Goal: Transaction & Acquisition: Purchase product/service

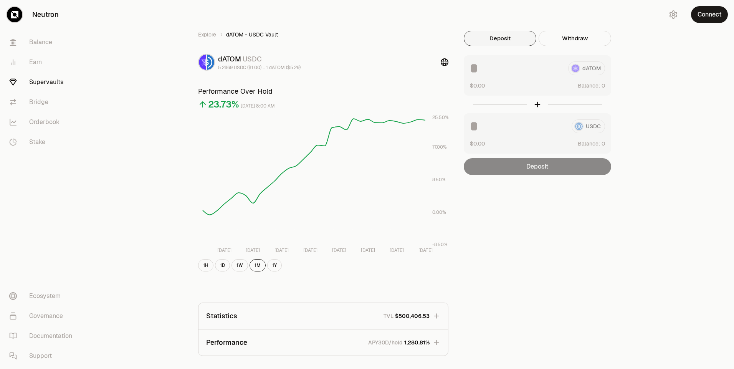
click at [654, 50] on div "Explore dATOM - USDC Vault dATOM USDC 5.2869 USDC ($1.00) = 1 dATOM ($5.29) Per…" at bounding box center [410, 248] width 648 height 497
click at [704, 18] on button "Connect" at bounding box center [709, 14] width 37 height 17
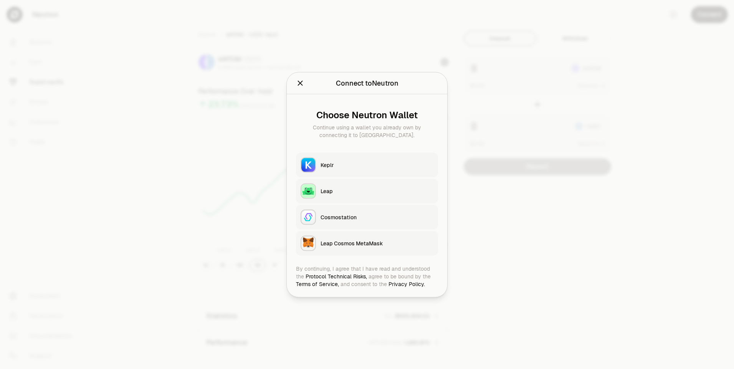
click at [334, 164] on div "Keplr" at bounding box center [377, 165] width 113 height 8
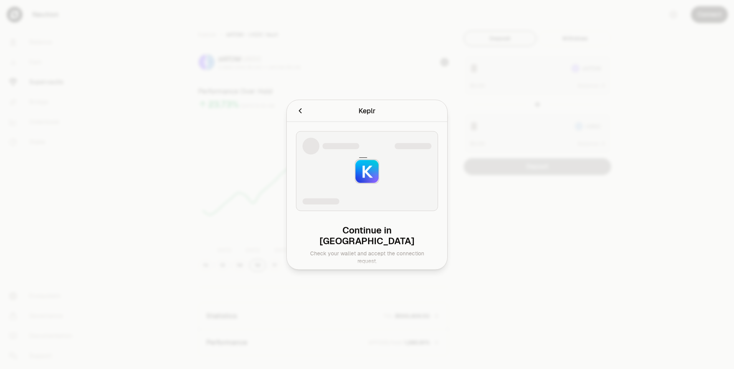
type input "********"
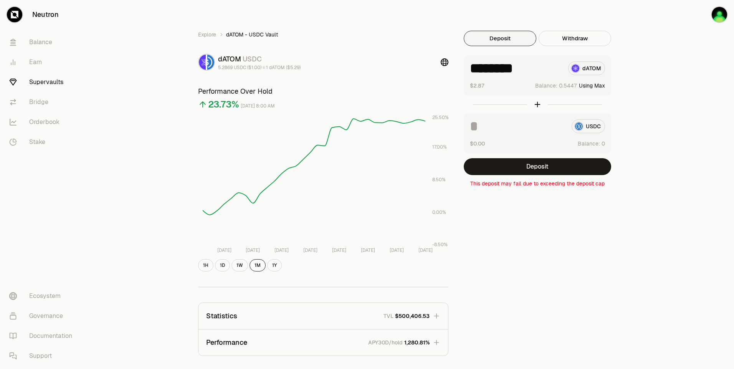
drag, startPoint x: 656, startPoint y: 107, endPoint x: 647, endPoint y: 104, distance: 9.6
click at [656, 107] on div "Explore dATOM - USDC Vault dATOM USDC 5.2869 USDC ($1.00) = 1 dATOM ($5.29) Per…" at bounding box center [410, 248] width 648 height 497
click at [601, 87] on button "Using Max" at bounding box center [592, 86] width 26 height 8
click at [552, 167] on button "Deposit" at bounding box center [537, 166] width 147 height 17
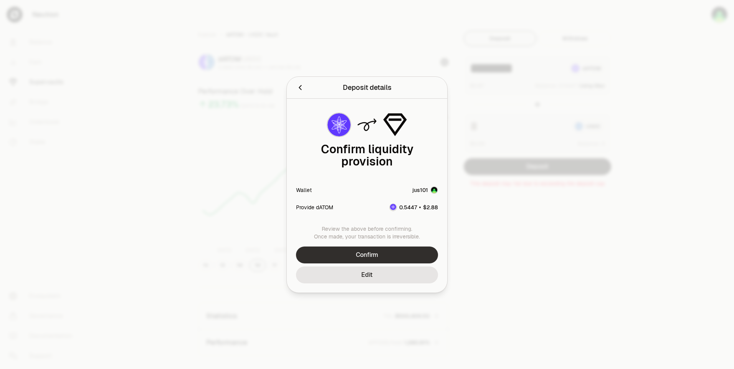
click at [400, 248] on button "Confirm" at bounding box center [367, 254] width 142 height 17
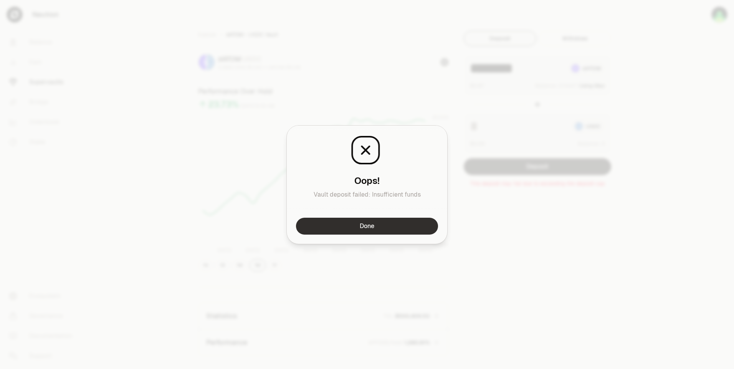
click at [395, 226] on button "Done" at bounding box center [367, 226] width 142 height 17
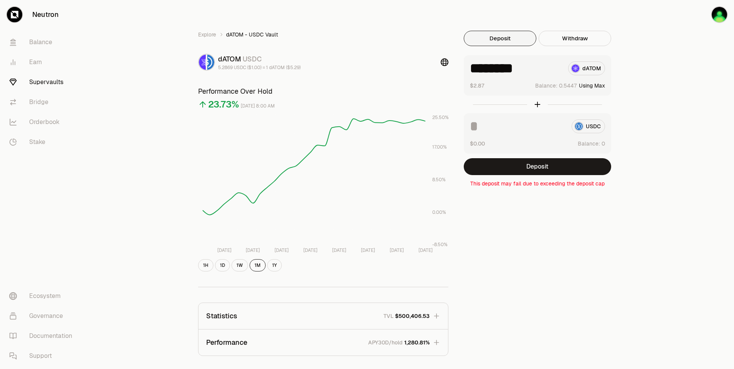
drag, startPoint x: 500, startPoint y: 218, endPoint x: 500, endPoint y: 211, distance: 6.5
click at [500, 216] on div "Explore dATOM - USDC Vault dATOM USDC 5.2869 USDC ($1.00) = 1 dATOM ($5.29) Per…" at bounding box center [410, 248] width 442 height 435
click at [540, 166] on button "Deposit" at bounding box center [537, 166] width 147 height 17
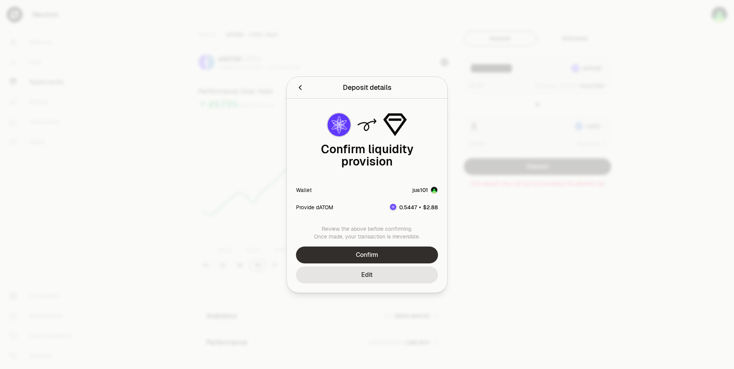
click at [364, 251] on button "Confirm" at bounding box center [367, 254] width 142 height 17
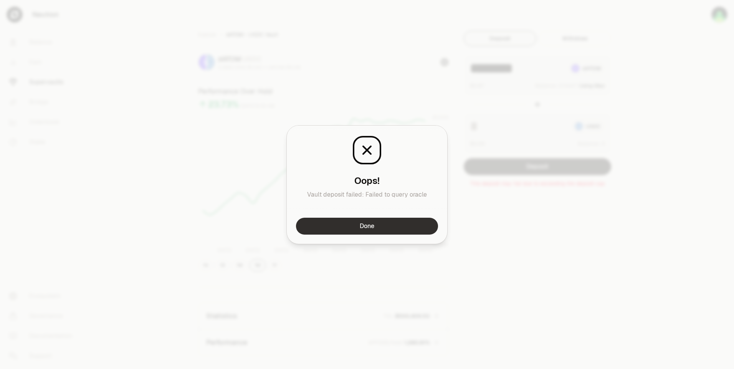
click at [374, 225] on button "Done" at bounding box center [367, 226] width 142 height 17
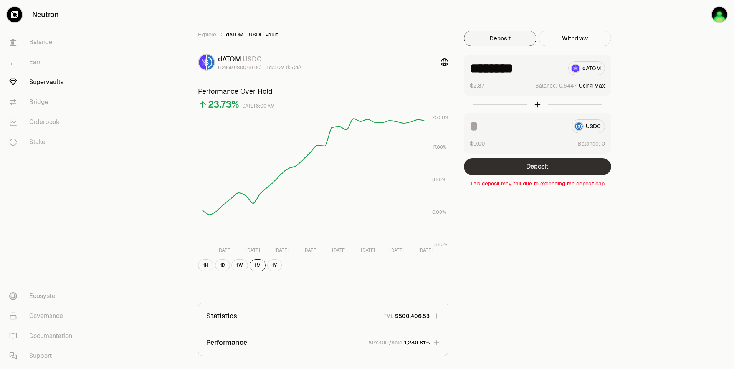
click at [527, 167] on button "Deposit" at bounding box center [537, 166] width 147 height 17
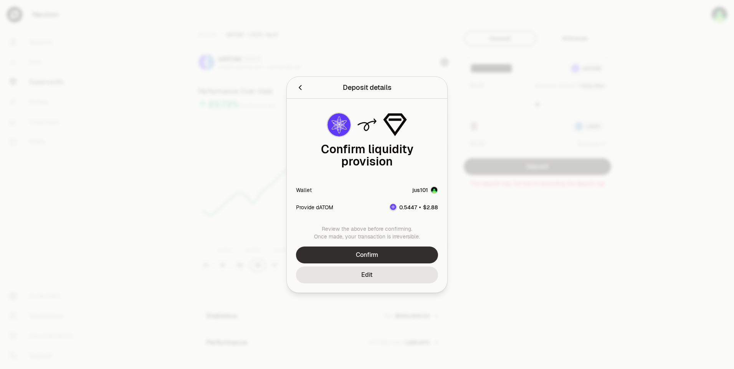
click at [372, 251] on button "Confirm" at bounding box center [367, 254] width 142 height 17
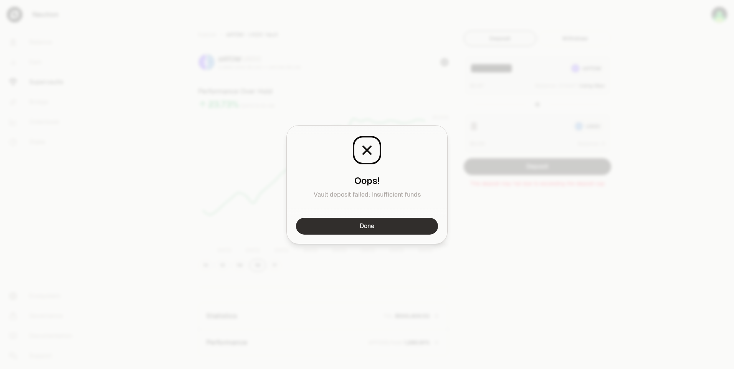
click at [380, 220] on button "Done" at bounding box center [367, 226] width 142 height 17
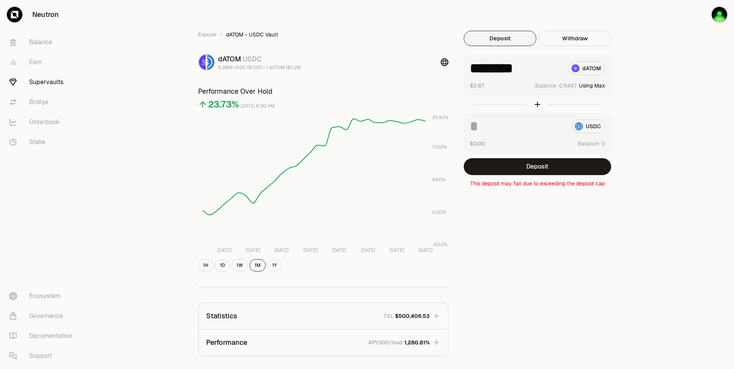
click at [629, 24] on div "Explore dATOM - USDC Vault dATOM USDC 5.2869 USDC ($1.00) = 1 dATOM ($5.29) Per…" at bounding box center [410, 248] width 461 height 497
